Goal: Transaction & Acquisition: Book appointment/travel/reservation

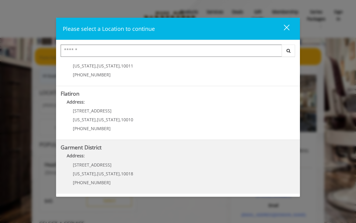
scroll to position [135, 0]
click at [133, 165] on District "Garment District Address: 1400 Broadway New York , New York , 10018 (212) 997-4…" at bounding box center [178, 167] width 235 height 45
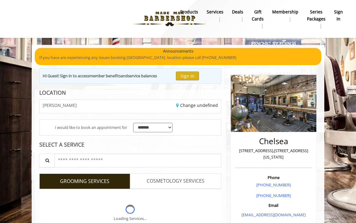
click at [133, 167] on div "**********" at bounding box center [130, 164] width 191 height 148
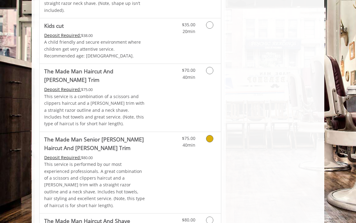
scroll to position [391, 0]
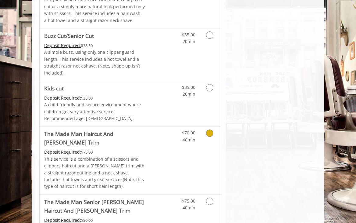
click at [213, 129] on icon "Grooming services" at bounding box center [209, 132] width 7 height 7
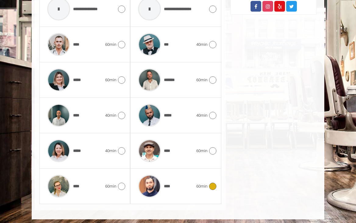
scroll to position [350, 0]
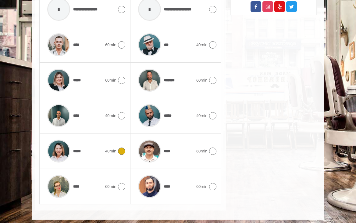
click at [123, 147] on icon at bounding box center [121, 150] width 7 height 7
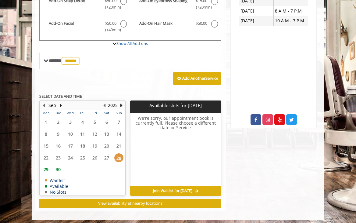
scroll to position [237, 0]
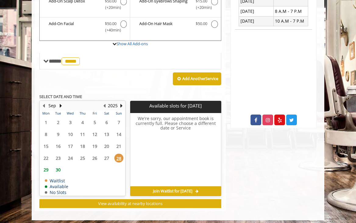
click at [56, 166] on span "30" at bounding box center [58, 169] width 9 height 9
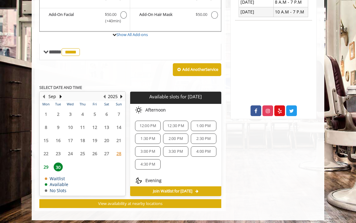
scroll to position [0, 0]
click at [172, 149] on span "3:30 PM" at bounding box center [176, 151] width 14 height 5
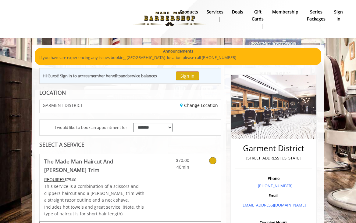
click at [194, 79] on button "Sign In" at bounding box center [187, 75] width 23 height 9
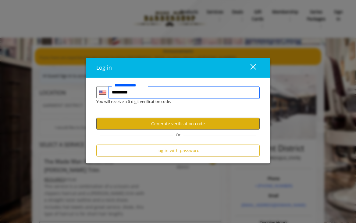
type input "**********"
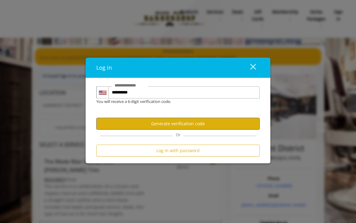
click at [194, 121] on button "Generate verification code" at bounding box center [177, 123] width 163 height 12
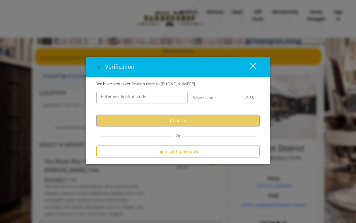
click at [148, 96] on label "Enter verification code" at bounding box center [124, 96] width 52 height 7
click at [148, 96] on input "Enter verification code" at bounding box center [142, 98] width 92 height 12
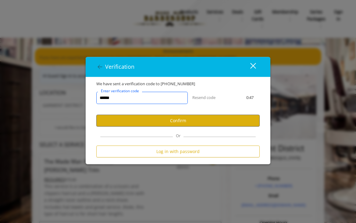
type input "******"
click at [210, 118] on button "Confirm" at bounding box center [177, 120] width 163 height 12
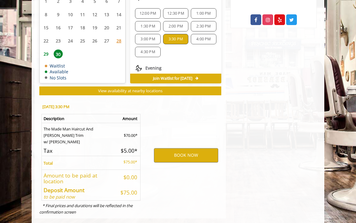
scroll to position [336, 0]
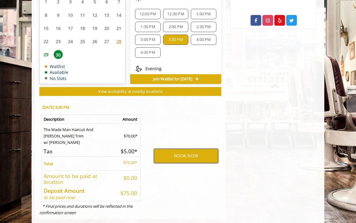
click at [194, 152] on button "BOOK NOW" at bounding box center [186, 156] width 64 height 14
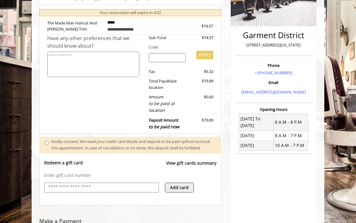
scroll to position [54, 0]
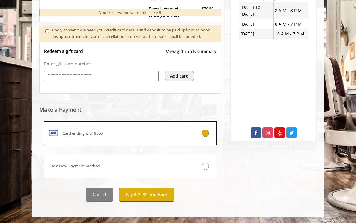
click at [155, 196] on button "Pay $79.89 and Book" at bounding box center [146, 195] width 55 height 14
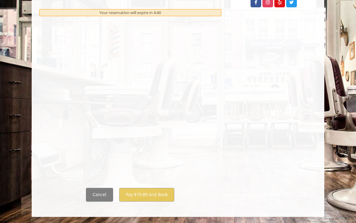
scroll to position [356, 0]
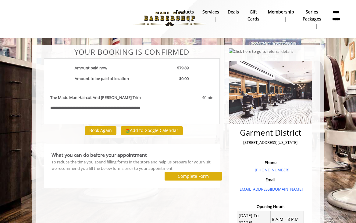
click at [174, 177] on button "Complete Form" at bounding box center [193, 175] width 57 height 9
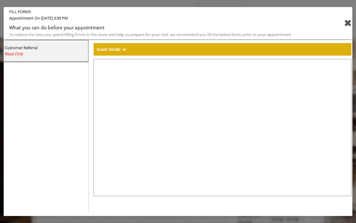
select select "***"
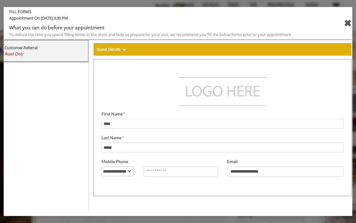
click at [349, 23] on div "✖" at bounding box center [348, 23] width 8 height 15
